Goal: Navigation & Orientation: Find specific page/section

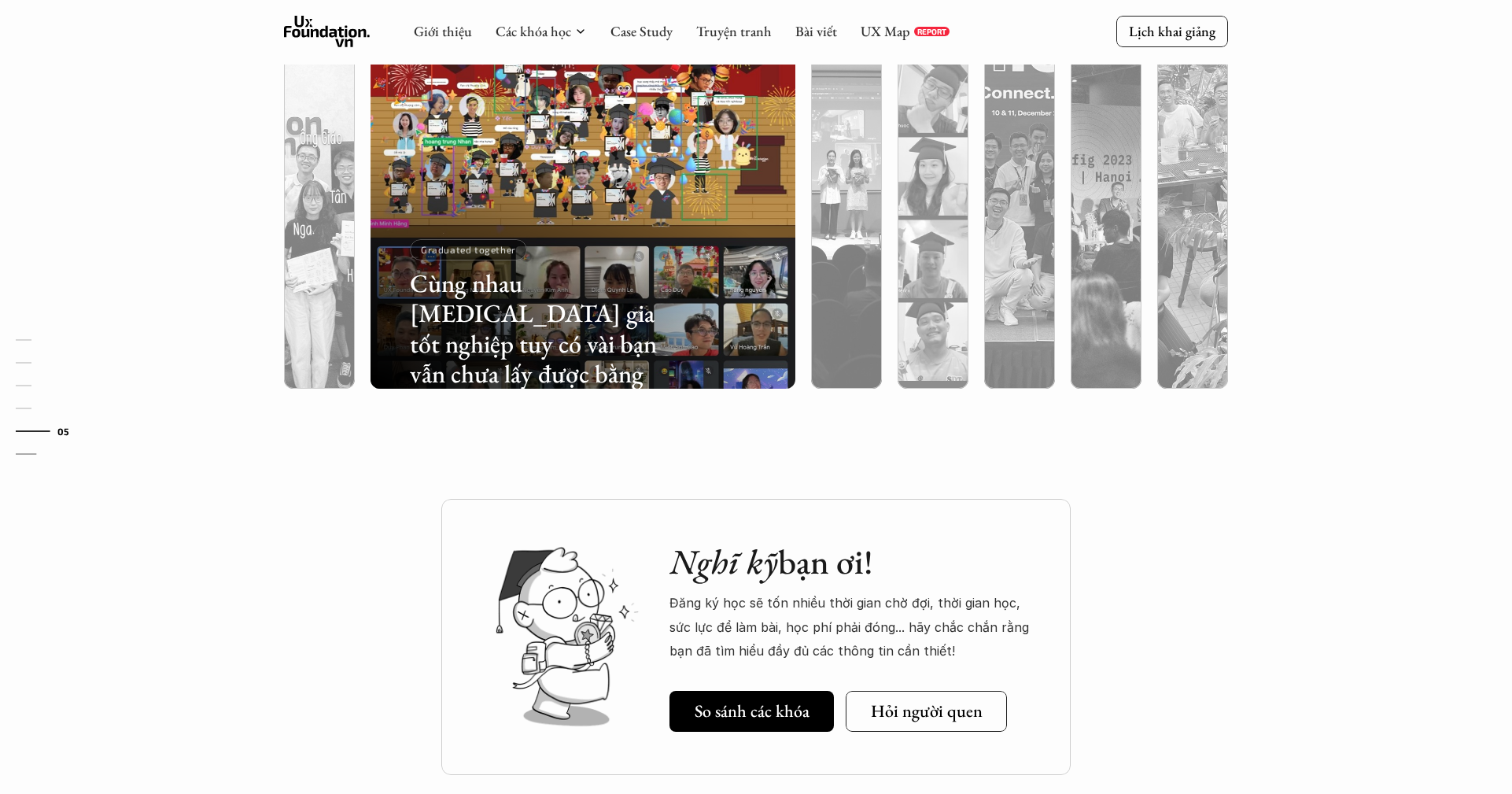
scroll to position [4995, 0]
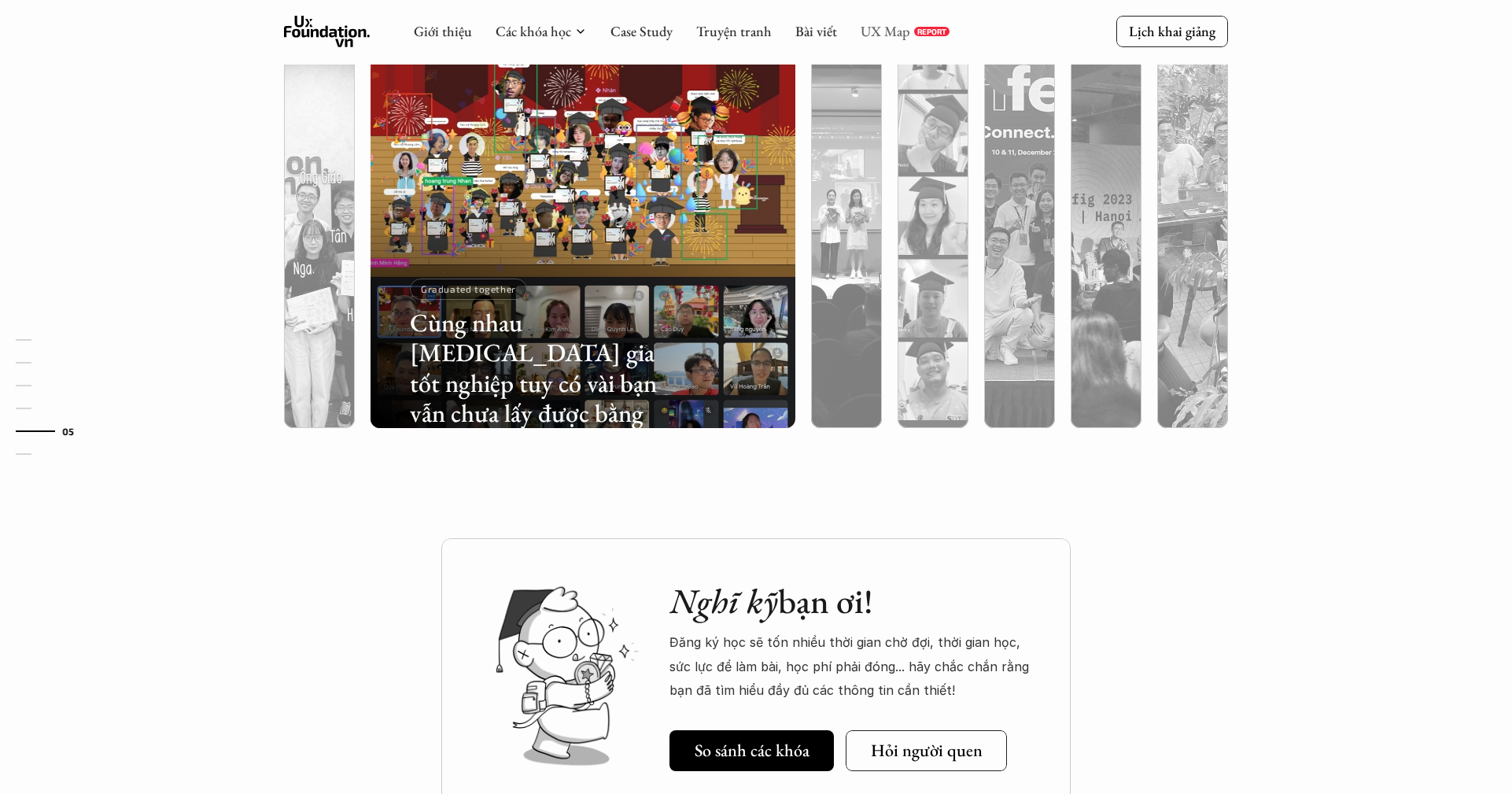
click at [876, 35] on link "UX Map" at bounding box center [885, 31] width 49 height 18
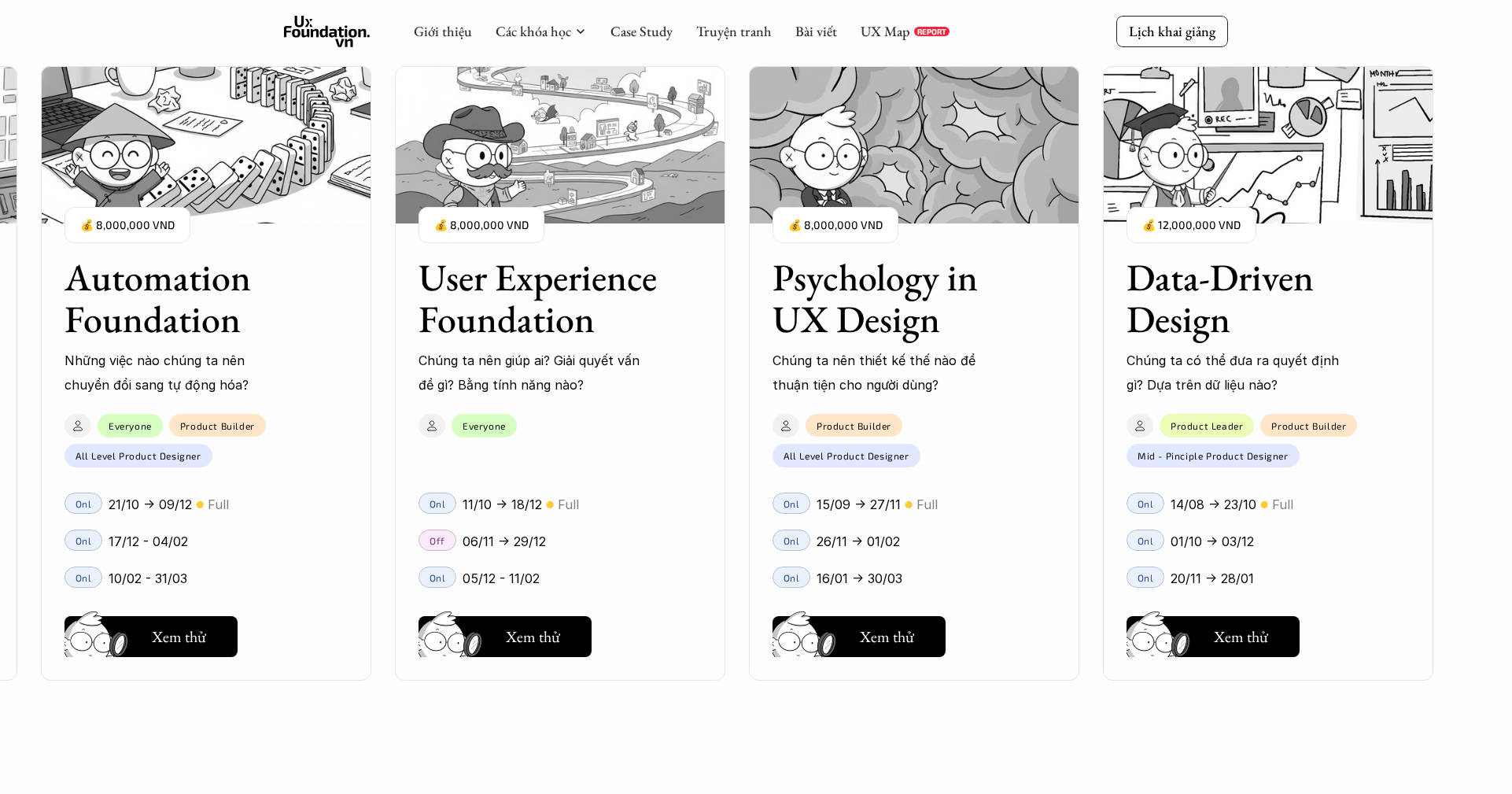
scroll to position [1974, 0]
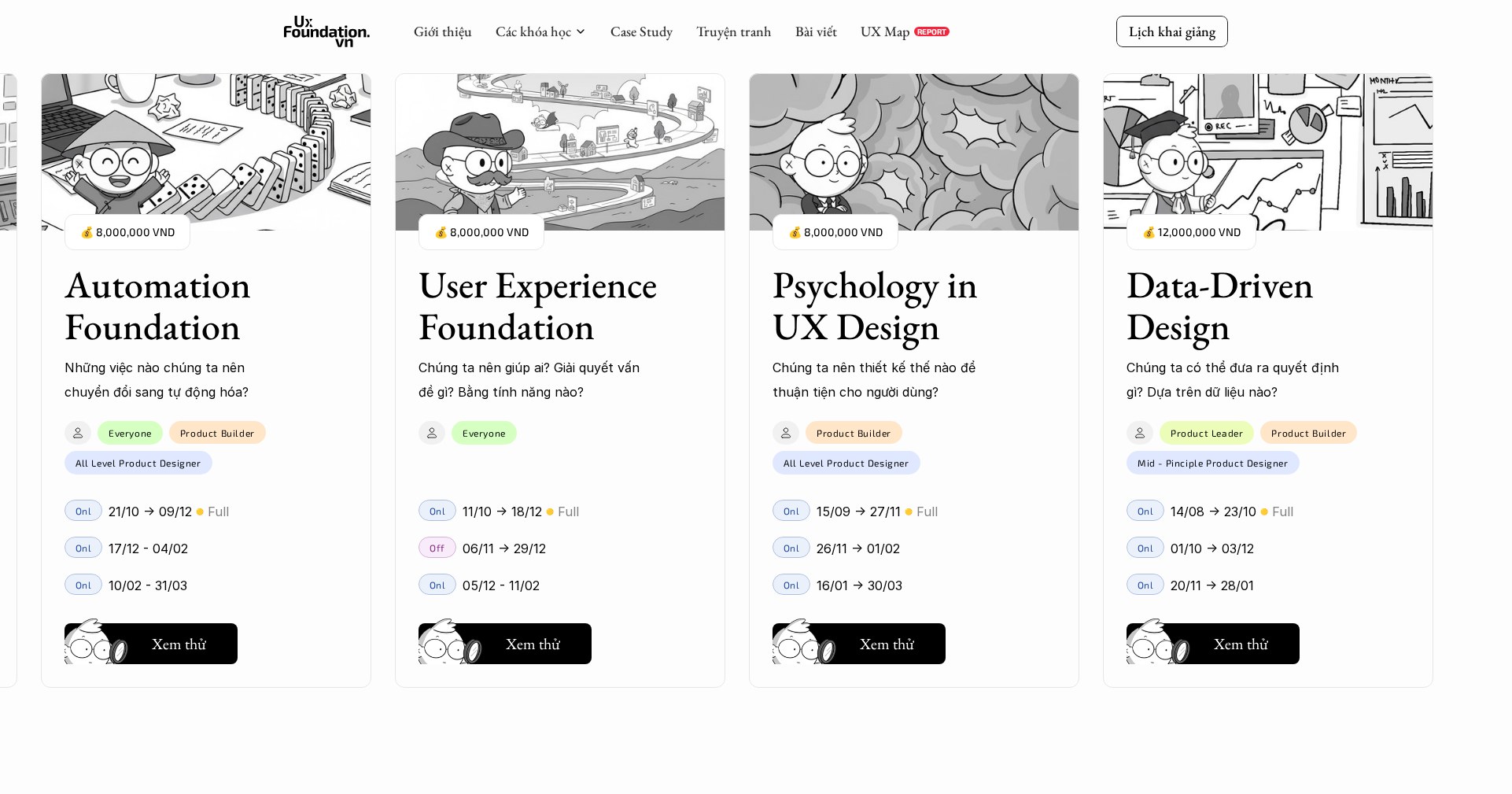
click at [563, 197] on img at bounding box center [560, 152] width 331 height 158
click at [546, 661] on button "Hay thôi Xem thử" at bounding box center [505, 643] width 173 height 41
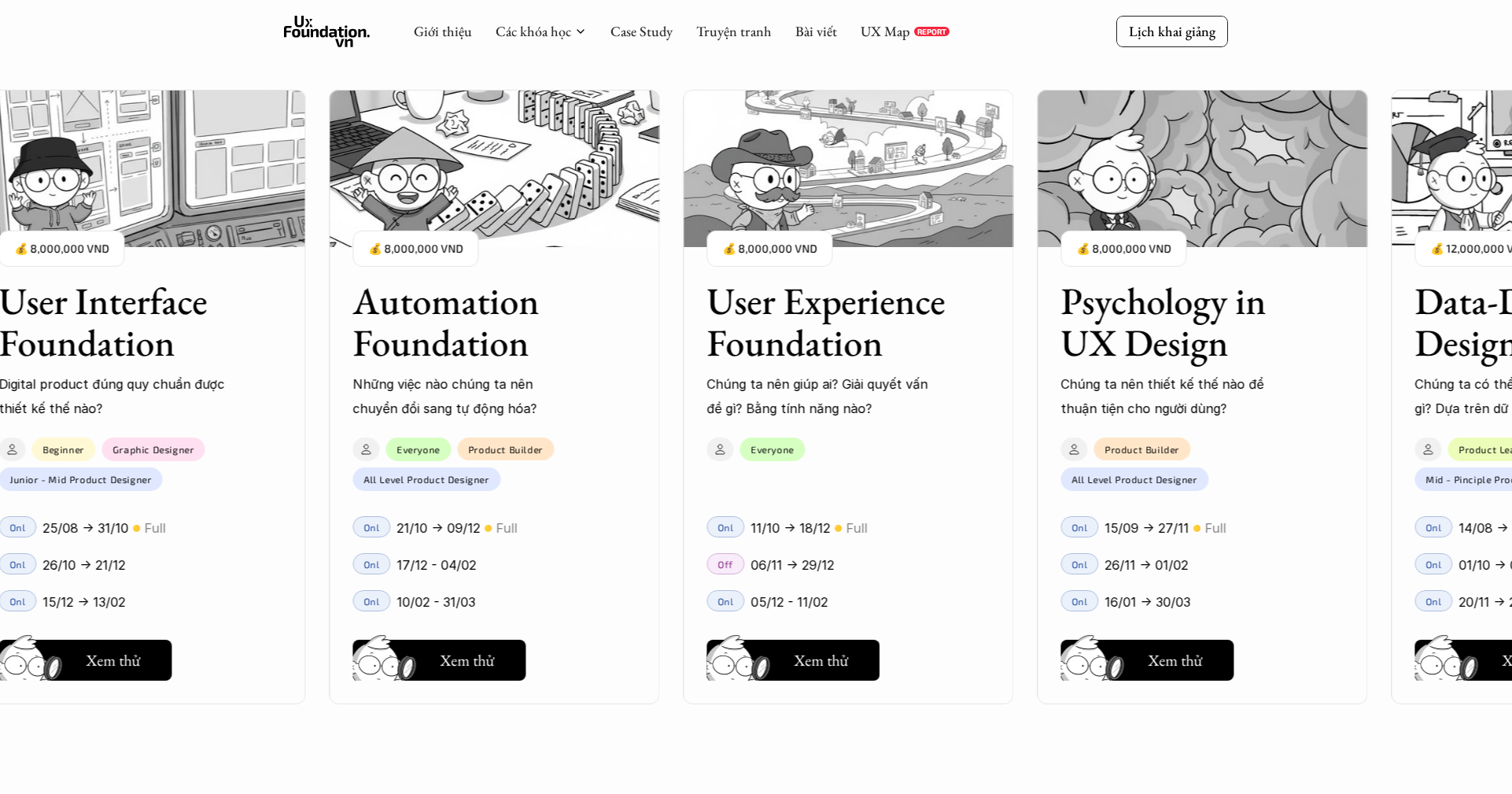
scroll to position [1584, 0]
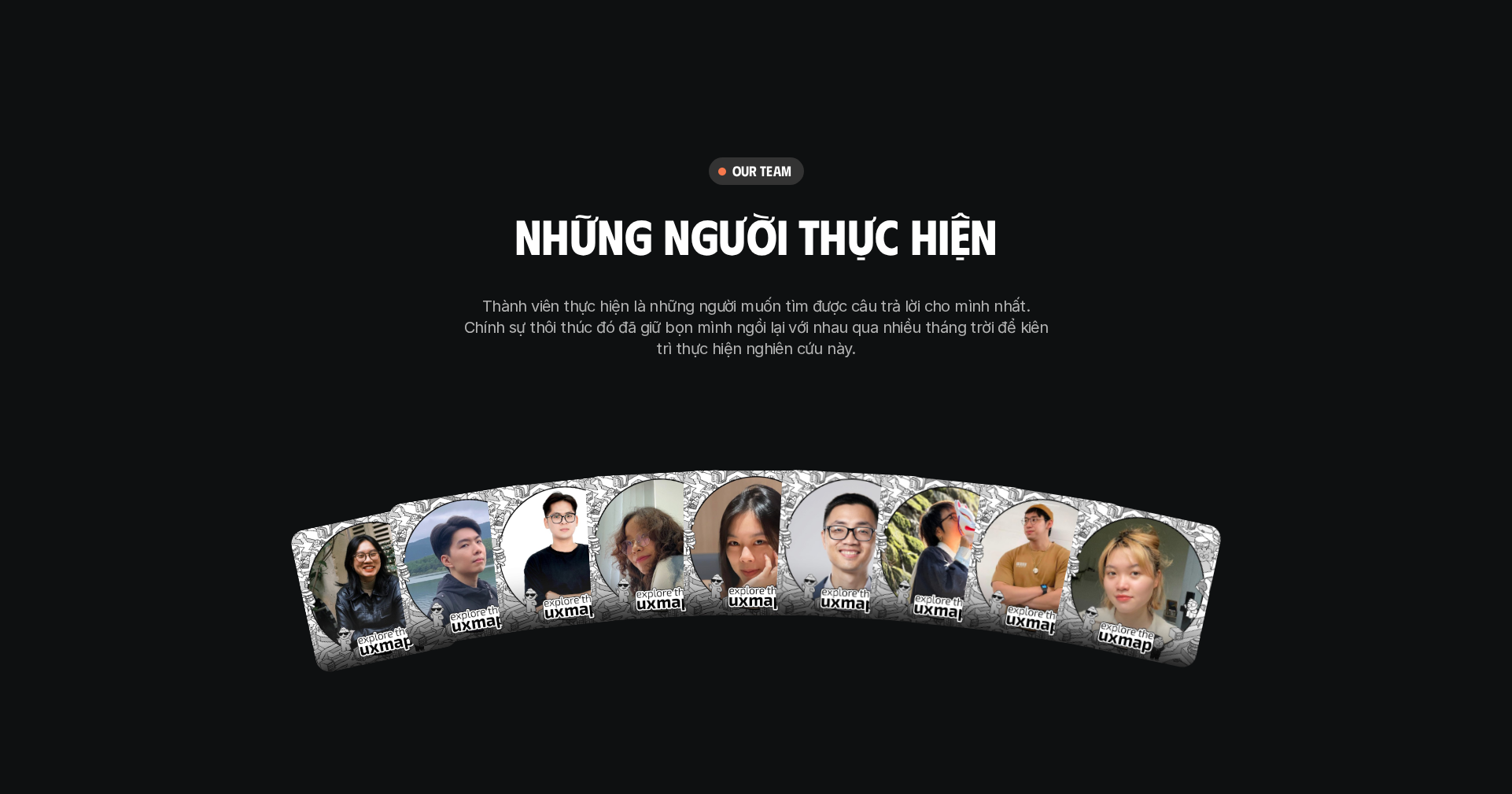
scroll to position [10199, 0]
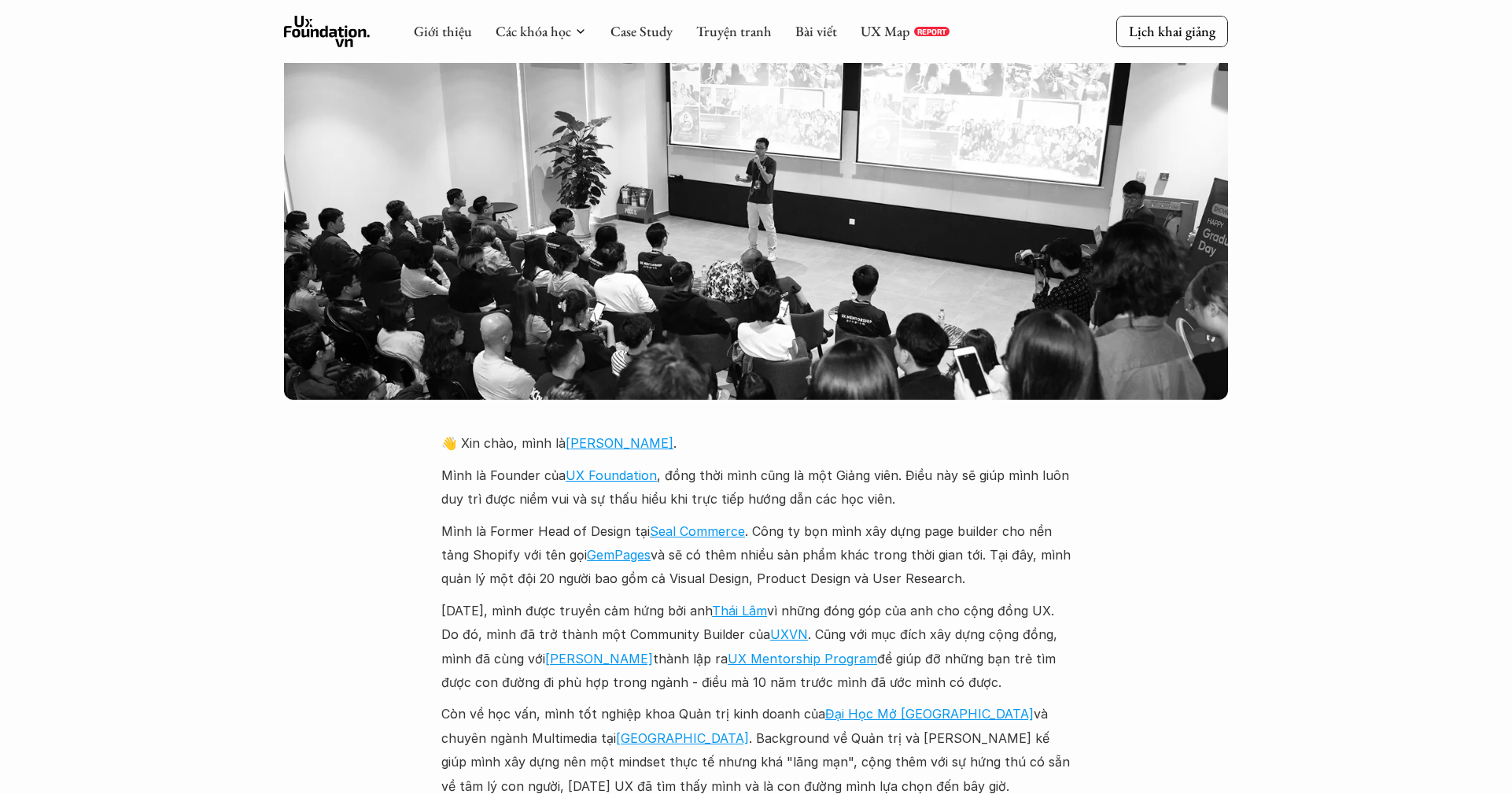
scroll to position [3279, 0]
